Goal: Check status: Check status

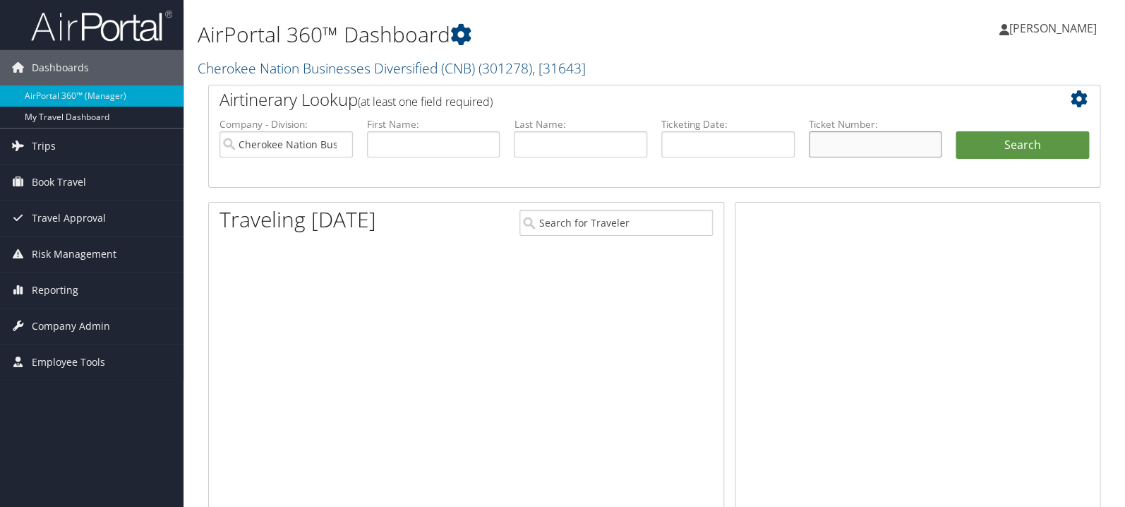
click at [866, 136] on input "text" at bounding box center [875, 144] width 133 height 26
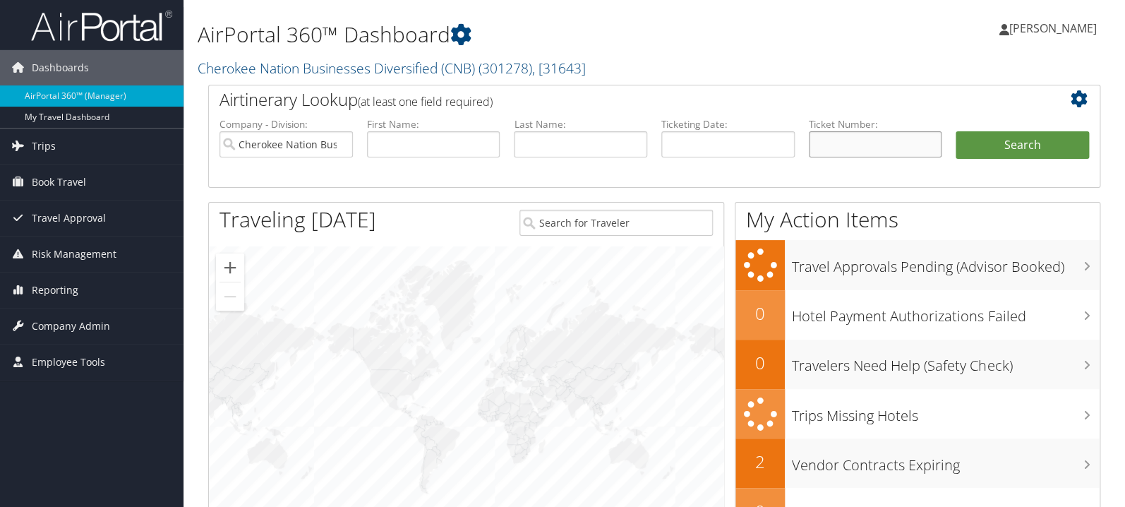
paste input "5267310417586"
type input "5267310417586"
click at [1007, 136] on button "Search" at bounding box center [1022, 145] width 133 height 28
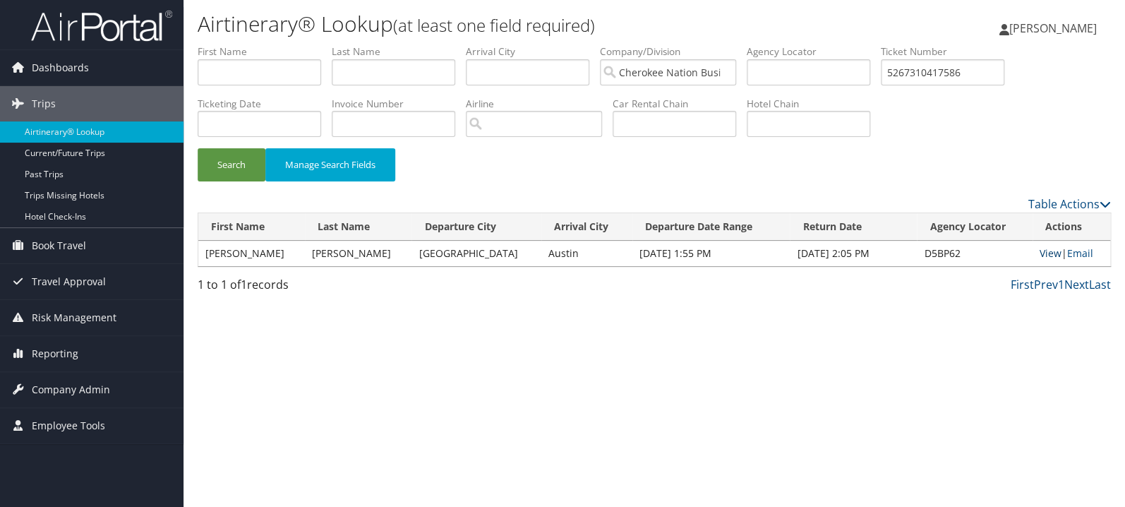
click at [1053, 258] on link "View" at bounding box center [1051, 252] width 22 height 13
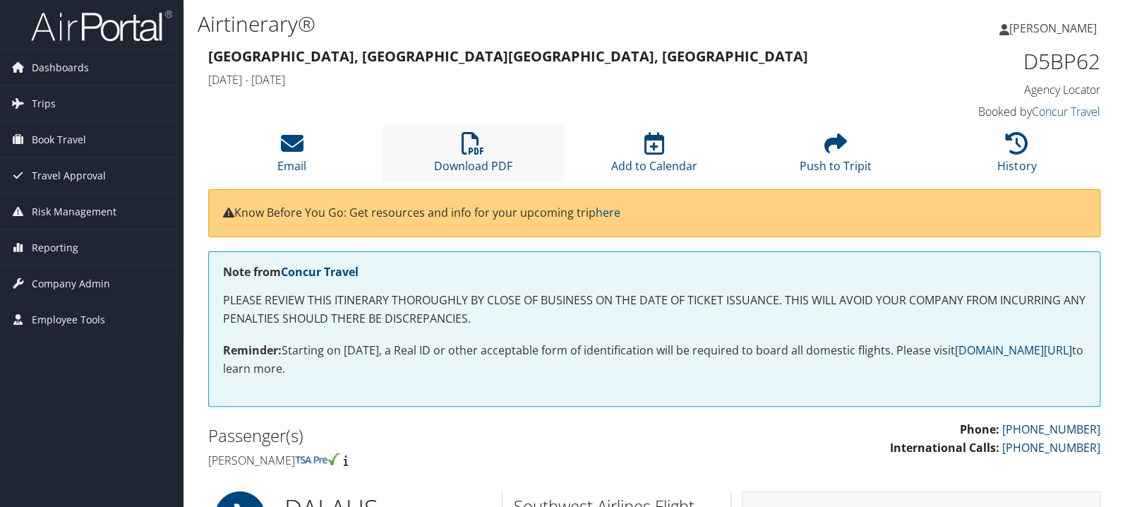
click at [475, 155] on li "Download PDF" at bounding box center [473, 153] width 181 height 57
